Goal: Information Seeking & Learning: Learn about a topic

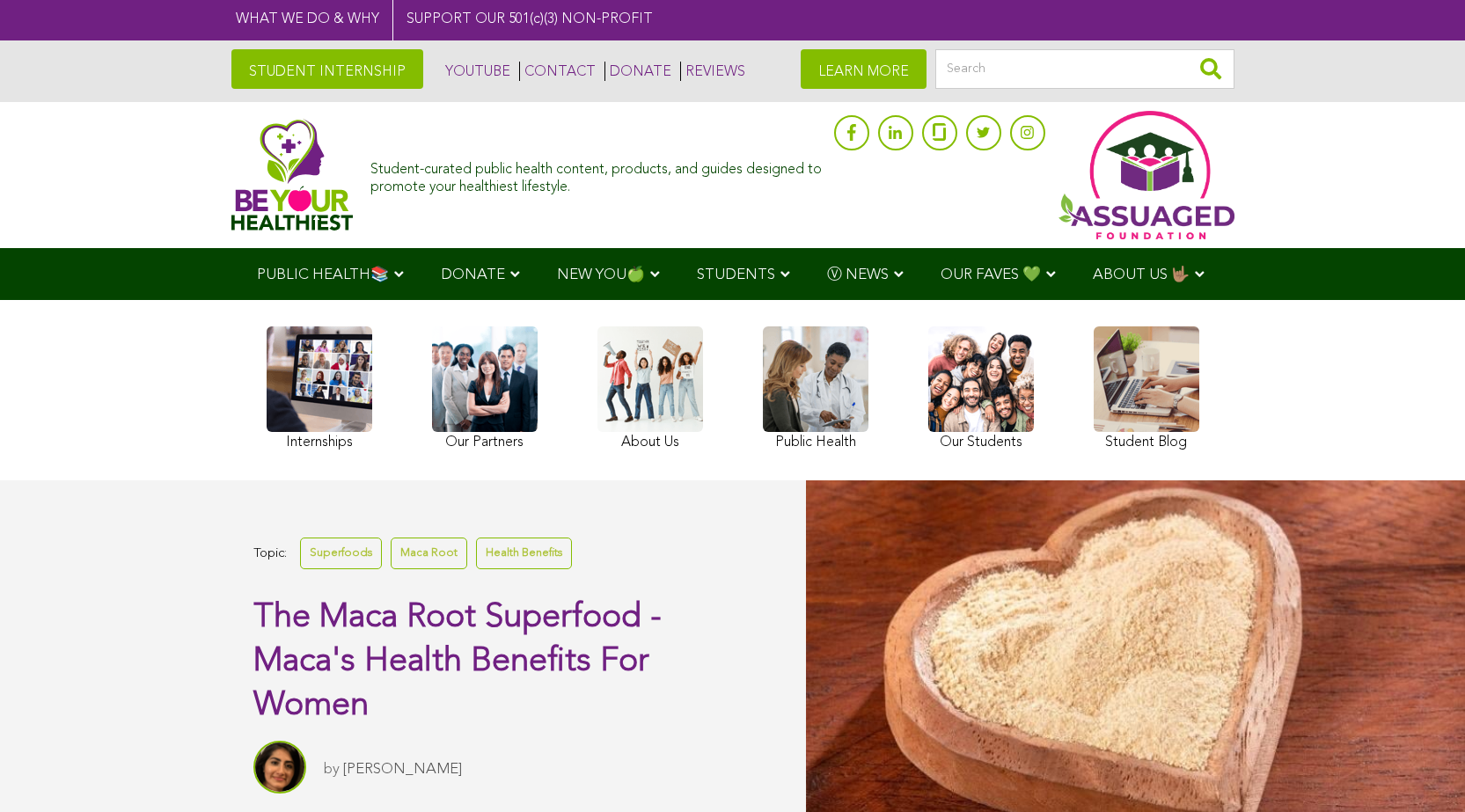
click at [1094, 439] on link at bounding box center [1146, 391] width 106 height 128
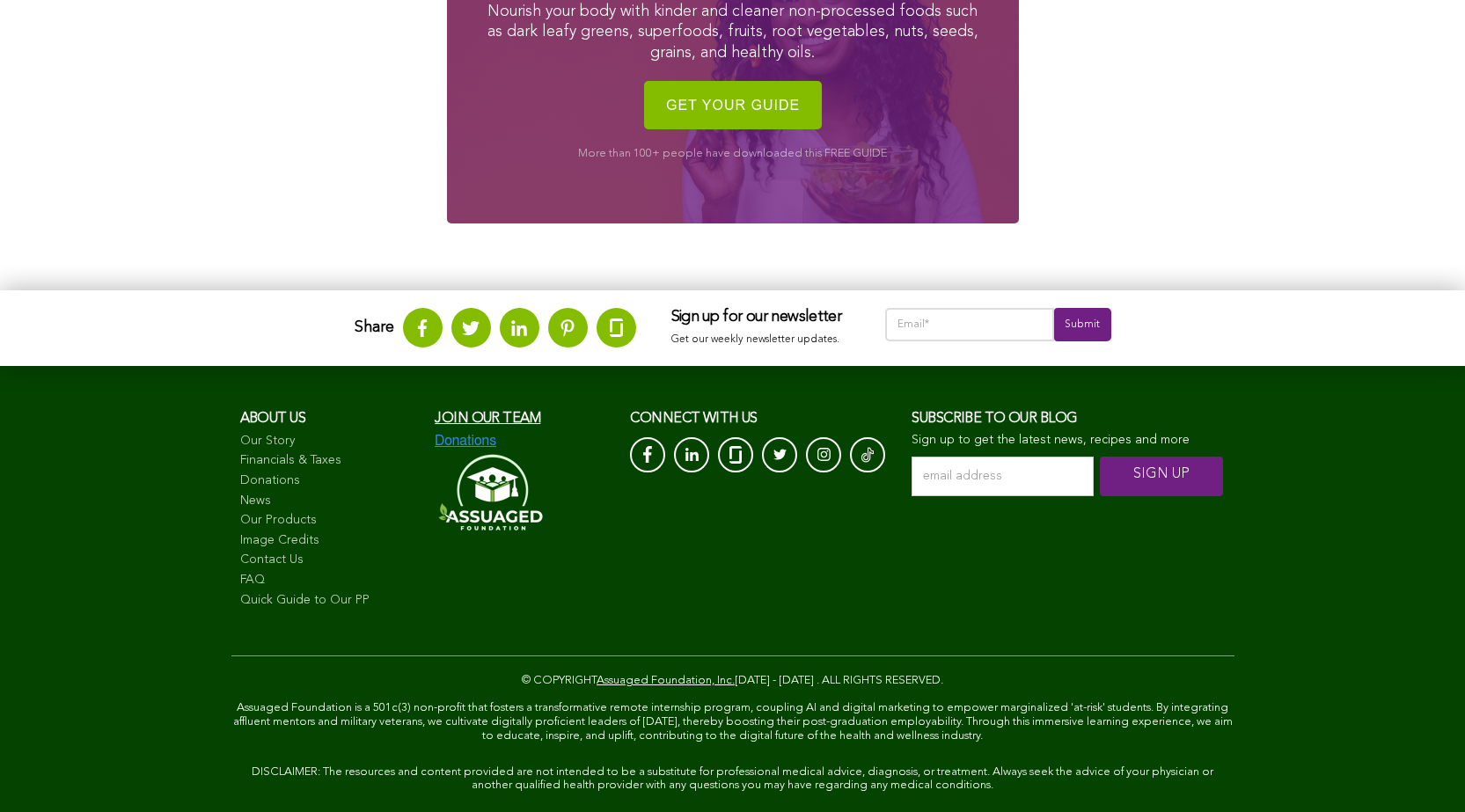
scroll to position [2715, 0]
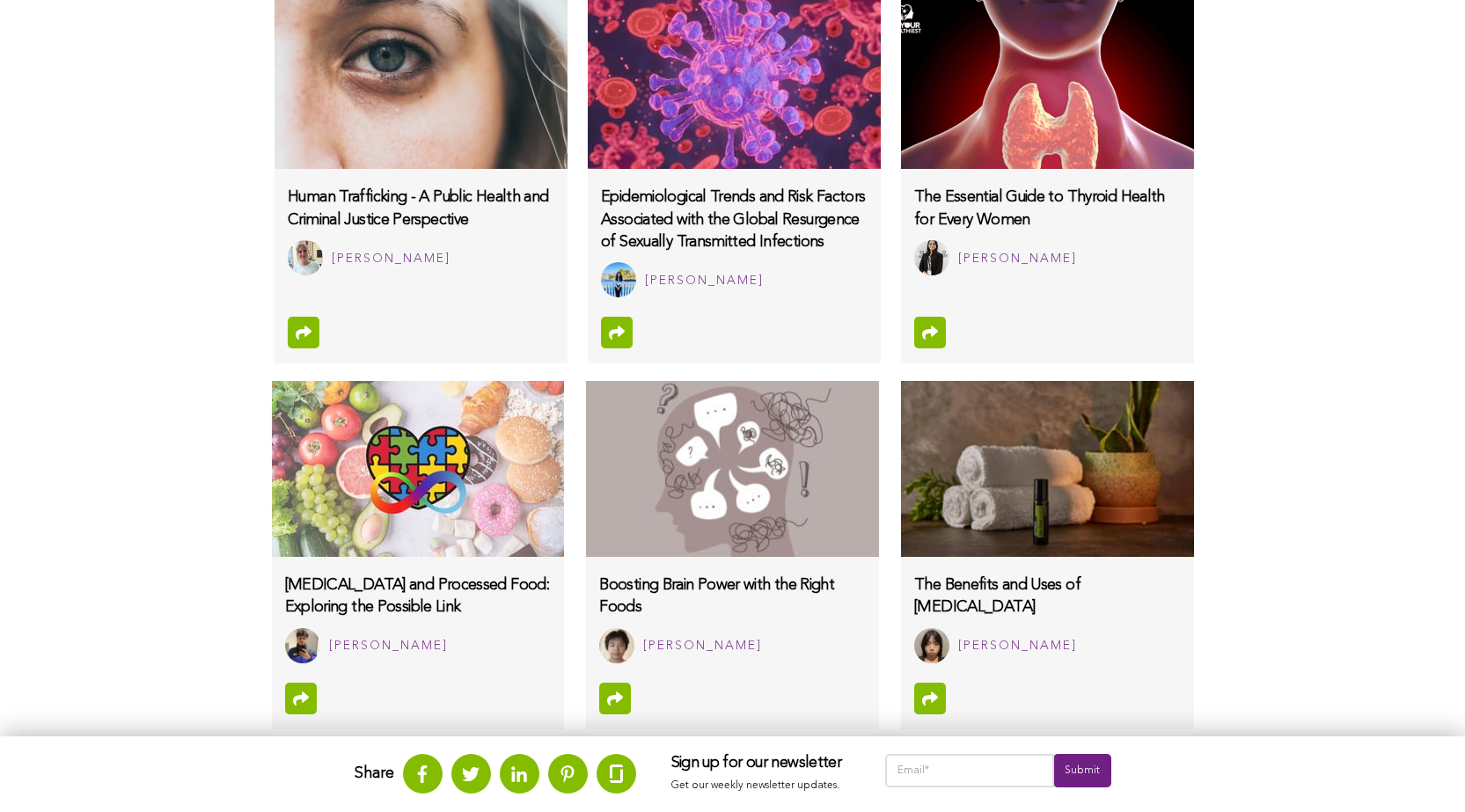
scroll to position [1144, 0]
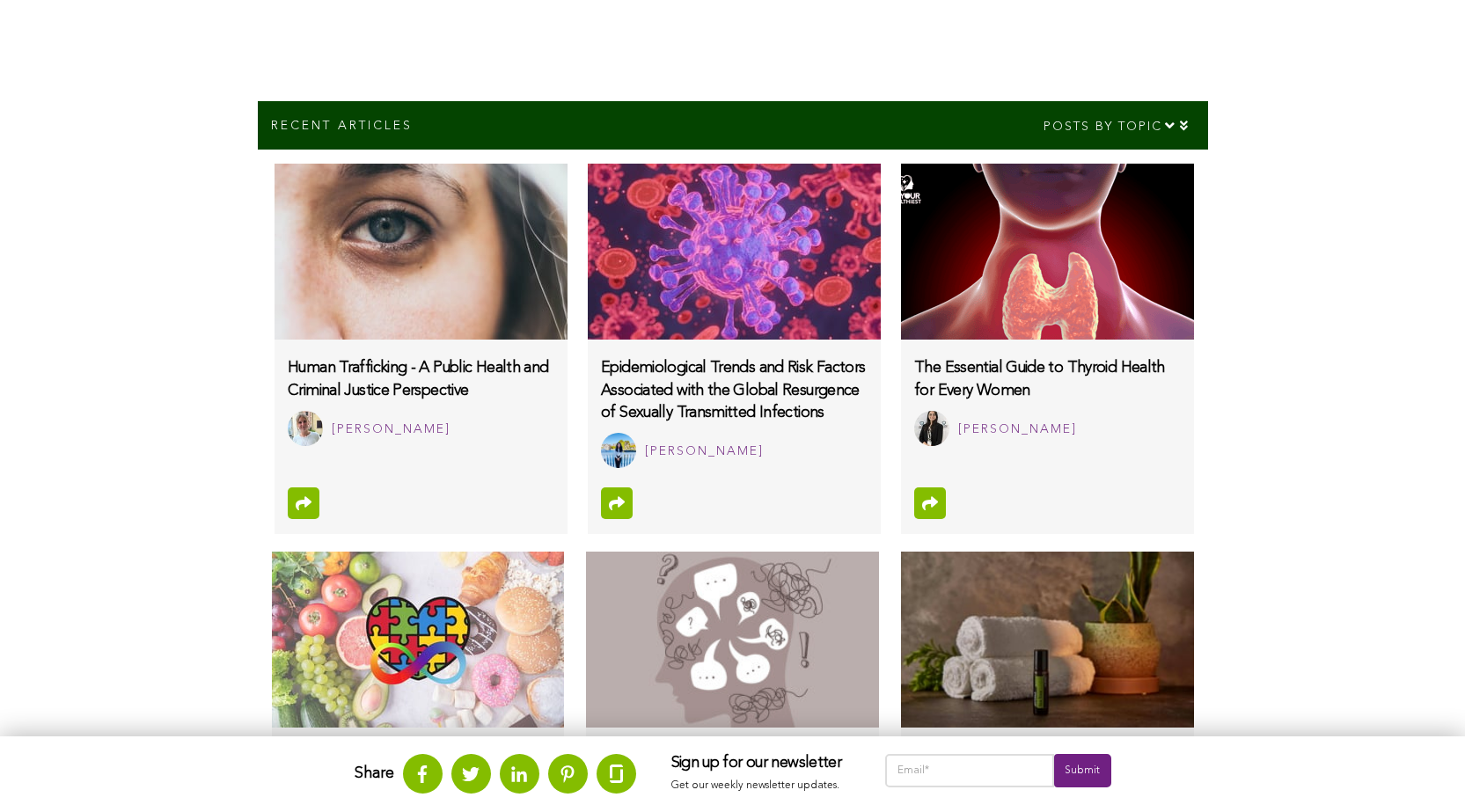
click at [601, 358] on h3 "Epidemiological Trends and Risk Factors Associated with the Global Resurgence o…" at bounding box center [733, 391] width 266 height 67
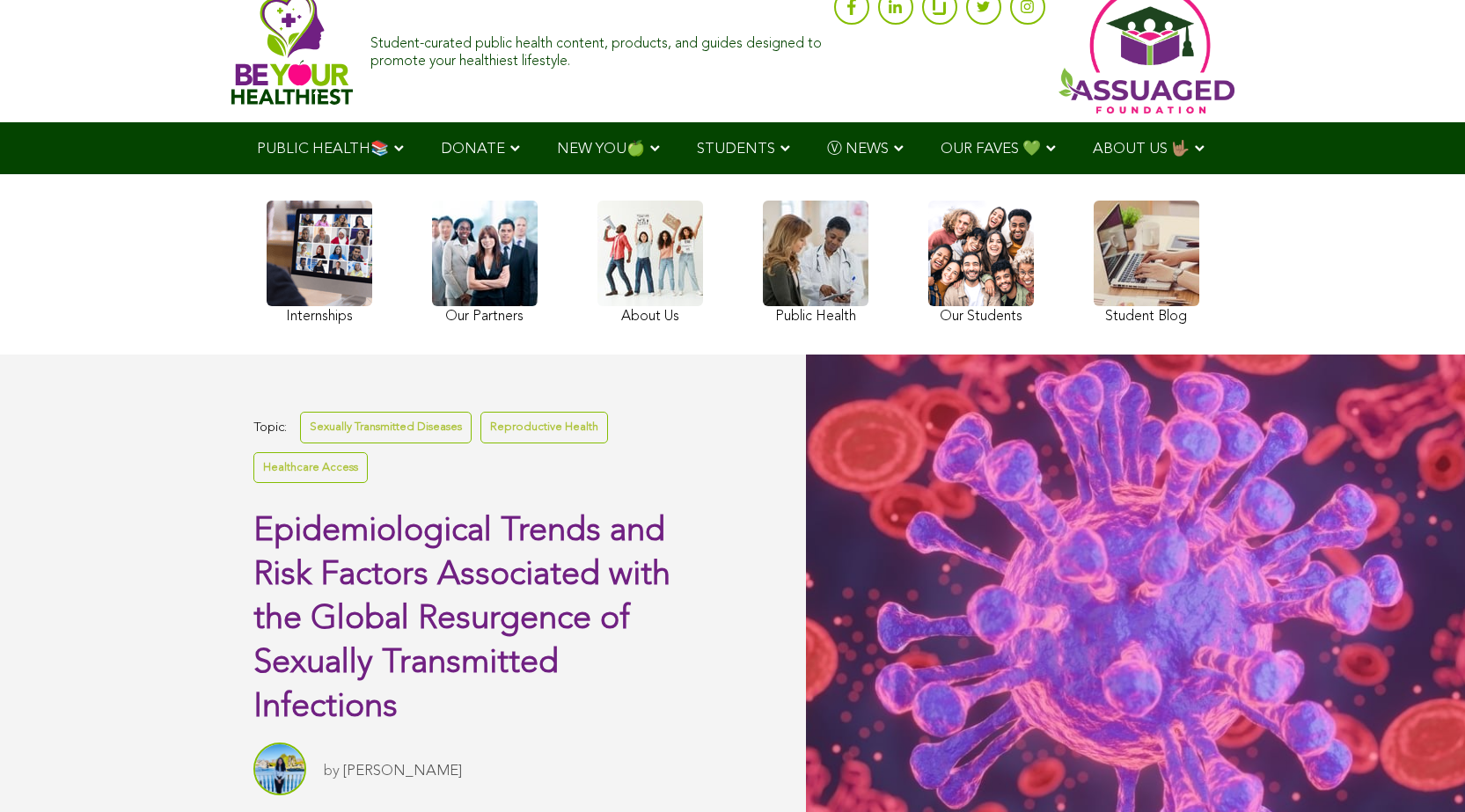
scroll to position [4, 0]
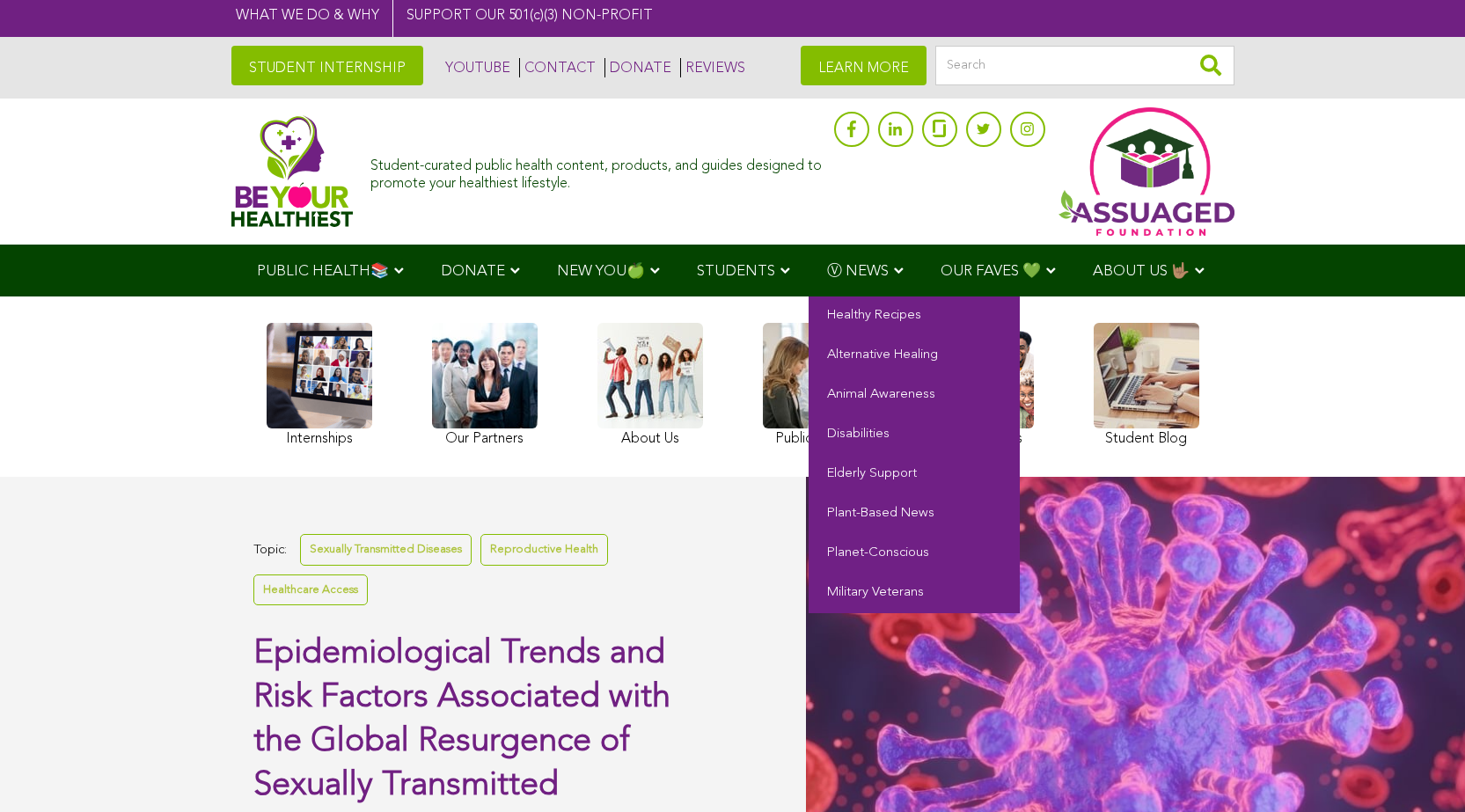
click at [827, 264] on span "Ⓥ NEWS" at bounding box center [858, 270] width 61 height 15
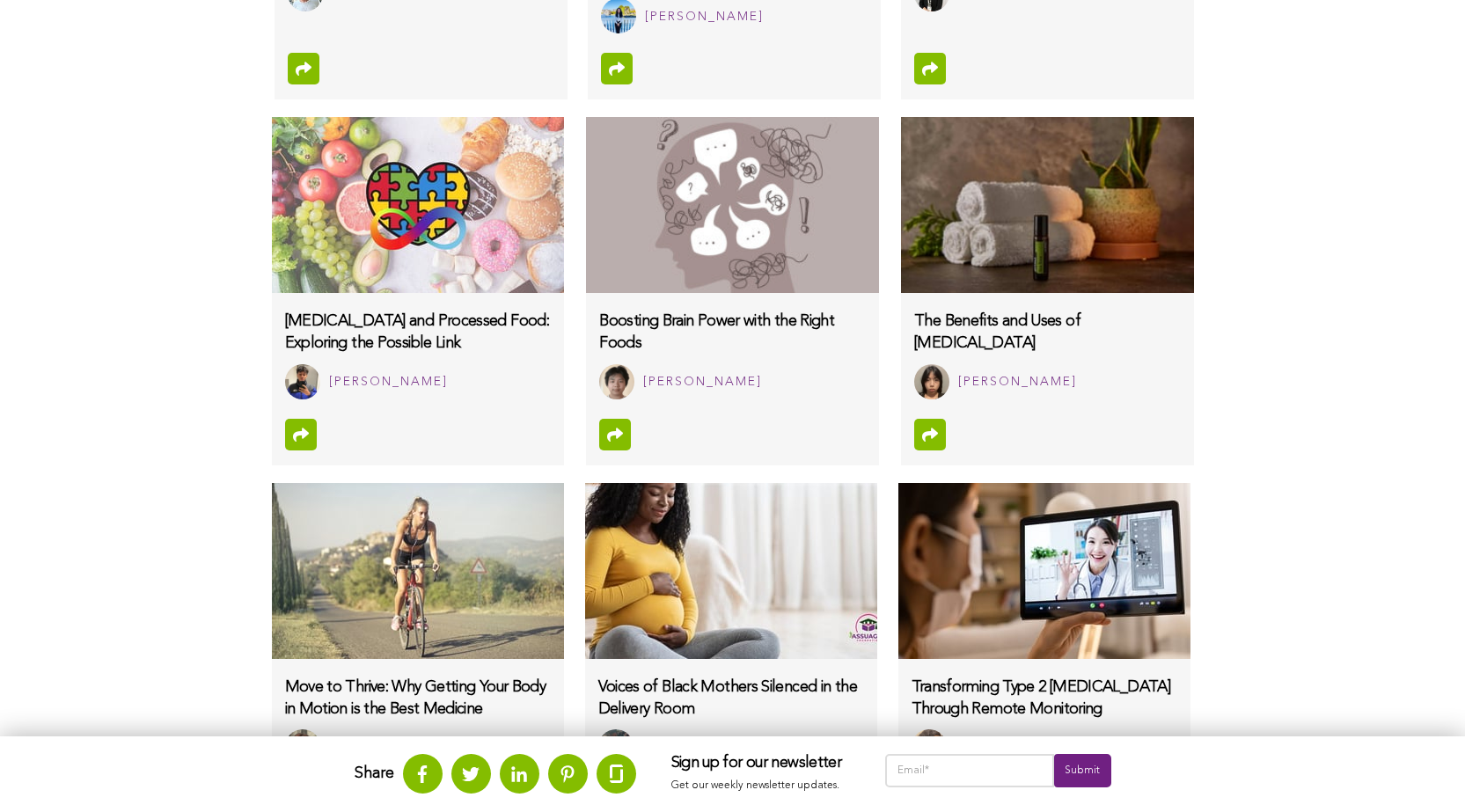
scroll to position [1650, 0]
